Goal: Information Seeking & Learning: Learn about a topic

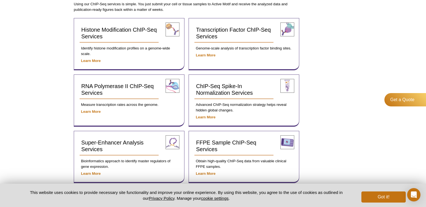
scroll to position [210, 0]
click at [401, 100] on div "Get a Quote" at bounding box center [403, 99] width 46 height 13
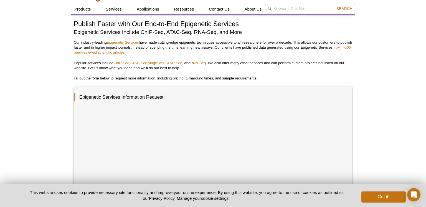
scroll to position [11, 0]
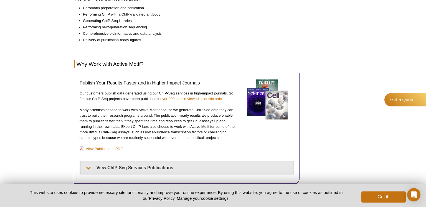
scroll to position [311, 0]
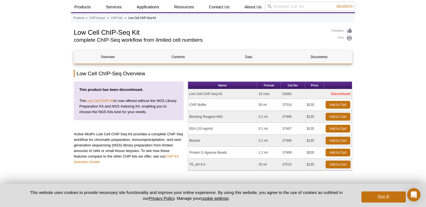
scroll to position [16, 0]
